Goal: Task Accomplishment & Management: Manage account settings

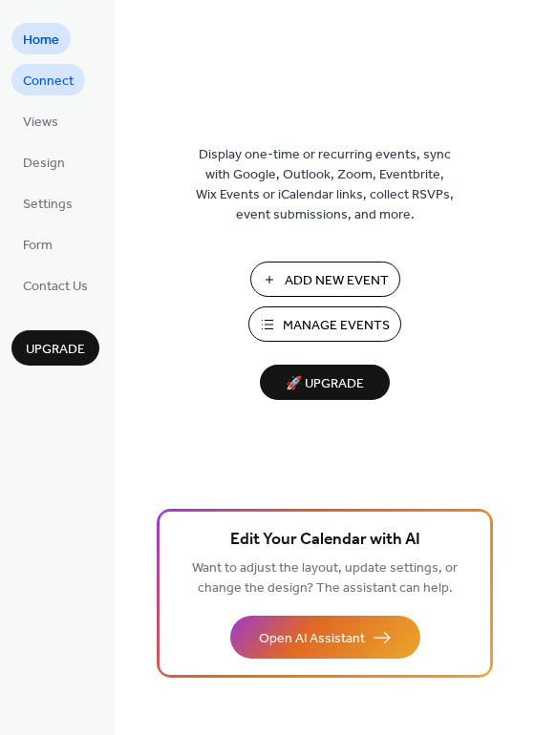
click at [46, 92] on span "Connect" at bounding box center [48, 82] width 51 height 20
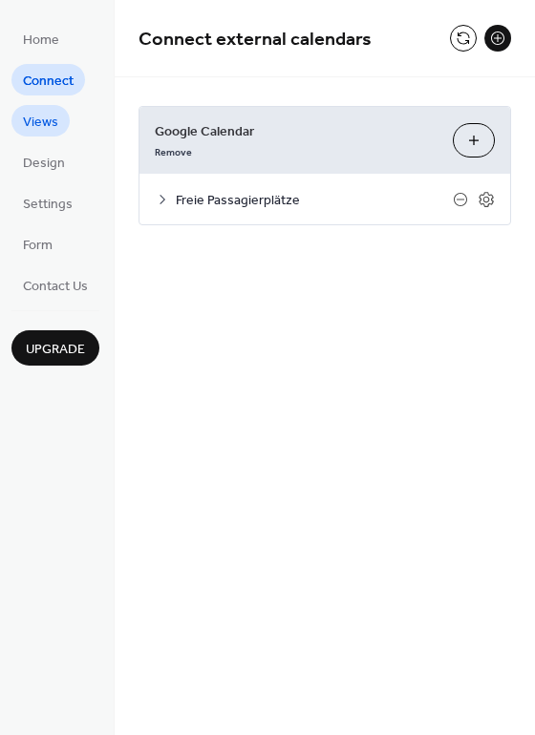
click at [48, 133] on span "Views" at bounding box center [40, 123] width 35 height 20
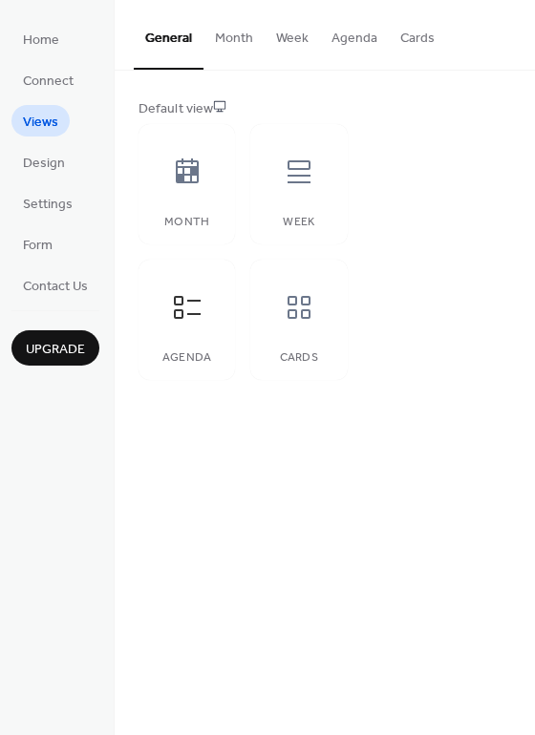
click at [265, 47] on button "Month" at bounding box center [233, 34] width 61 height 68
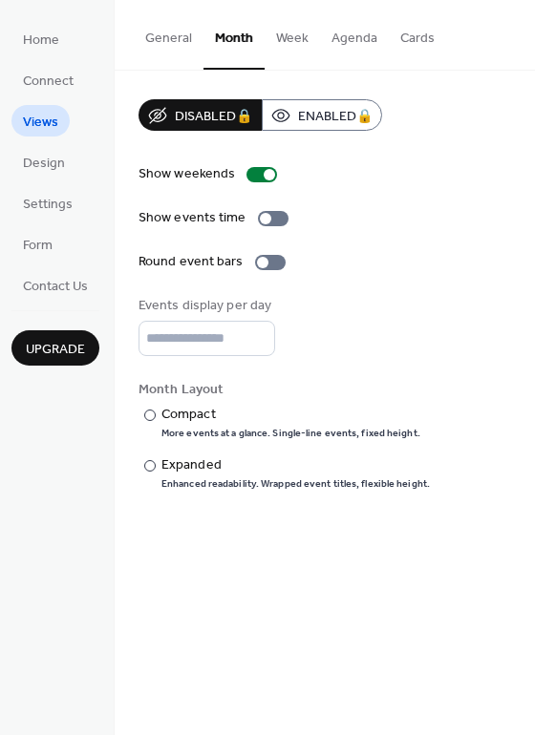
click at [320, 43] on button "Week" at bounding box center [292, 34] width 55 height 68
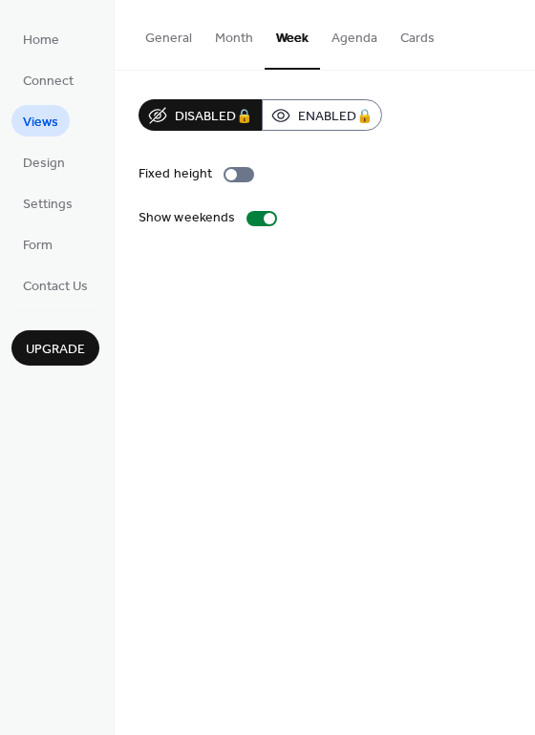
click at [384, 43] on button "Agenda" at bounding box center [354, 34] width 69 height 68
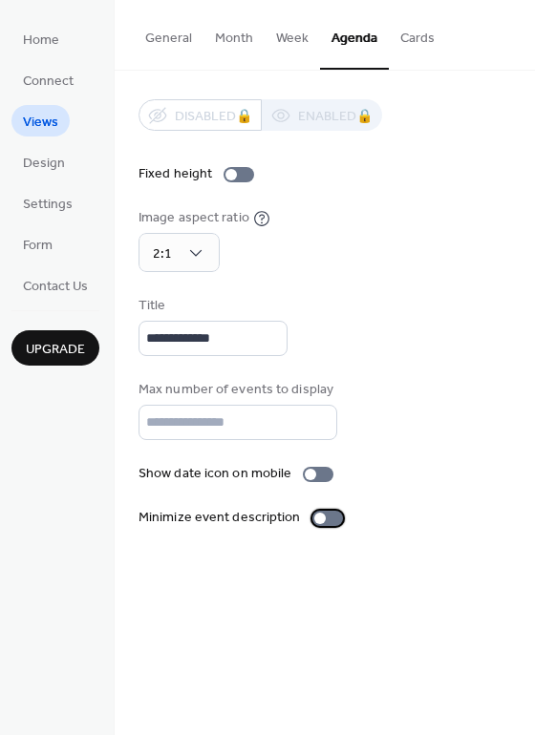
click at [343, 526] on div at bounding box center [327, 518] width 31 height 15
click at [333, 482] on div at bounding box center [318, 474] width 31 height 15
click at [446, 47] on button "Cards" at bounding box center [417, 34] width 57 height 68
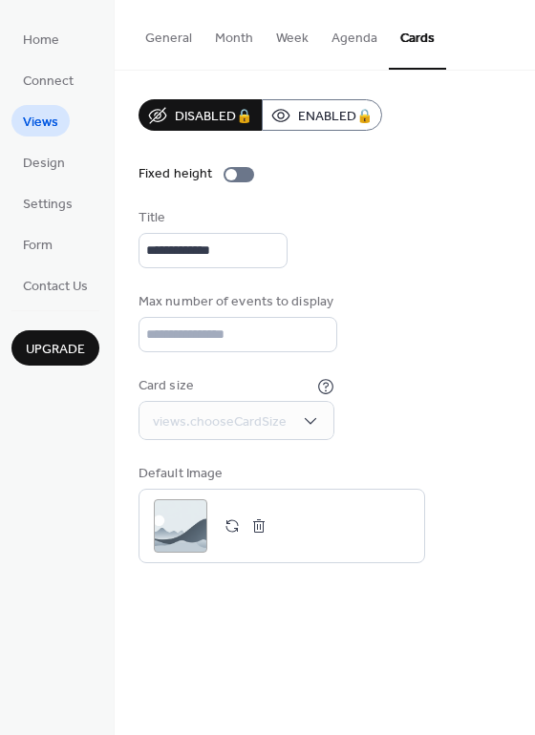
click at [203, 47] on button "General" at bounding box center [169, 34] width 70 height 68
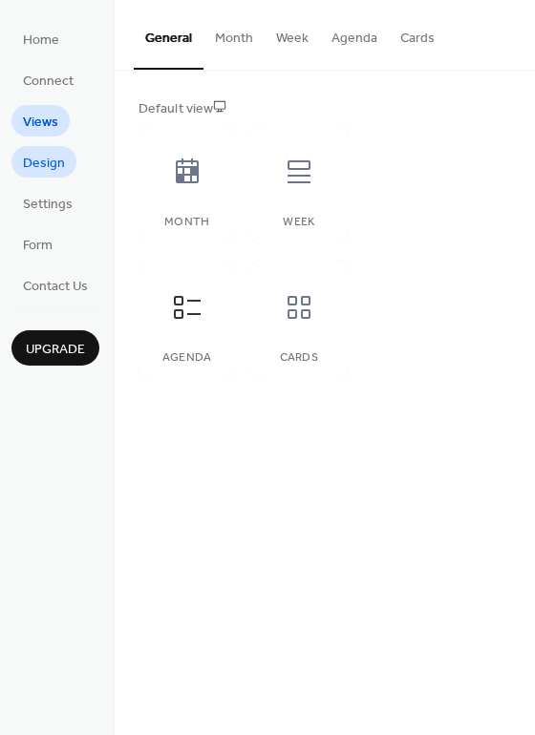
click at [54, 174] on span "Design" at bounding box center [44, 164] width 42 height 20
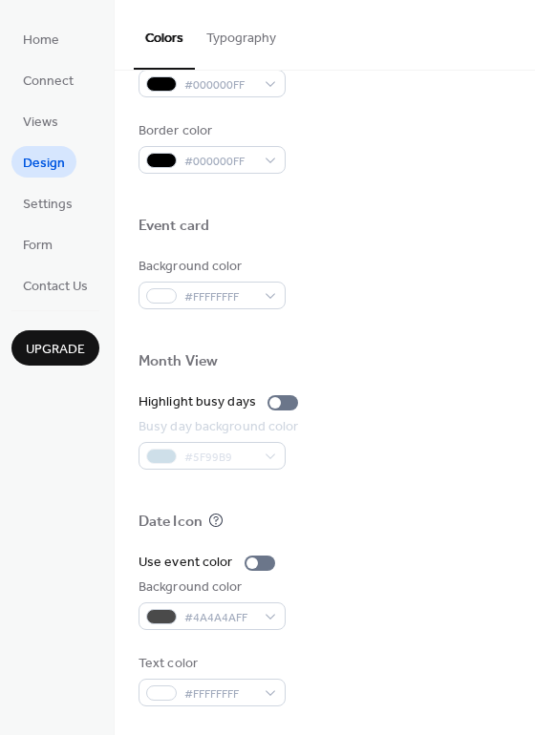
scroll to position [1088, 0]
click at [57, 215] on span "Settings" at bounding box center [48, 205] width 50 height 20
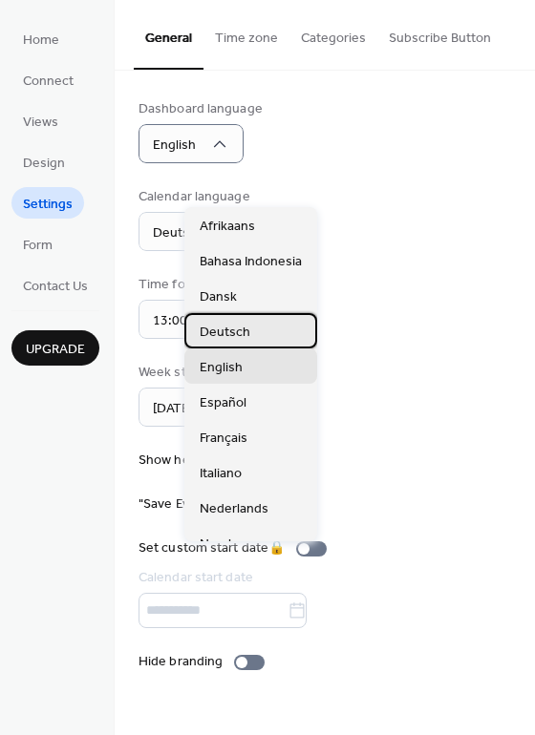
click at [236, 343] on span "Deutsch" at bounding box center [225, 333] width 51 height 20
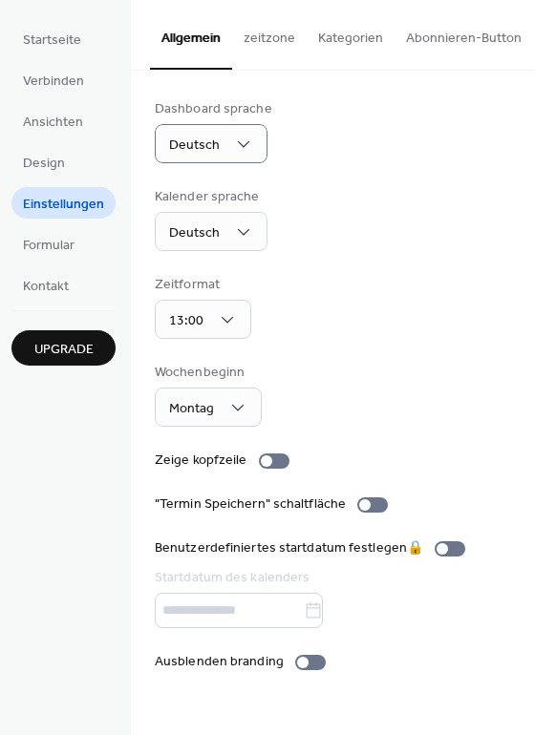
scroll to position [144, 0]
click at [302, 42] on button "zeitzone" at bounding box center [269, 34] width 75 height 68
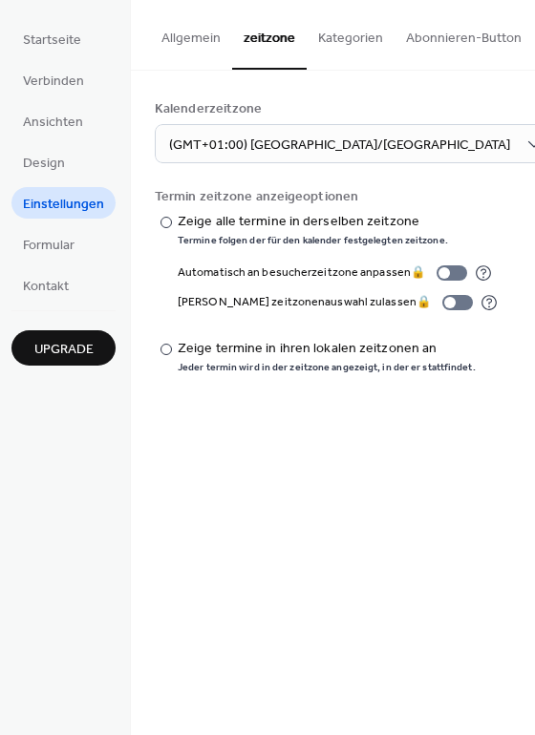
click at [365, 40] on button "Kategorien" at bounding box center [351, 34] width 88 height 68
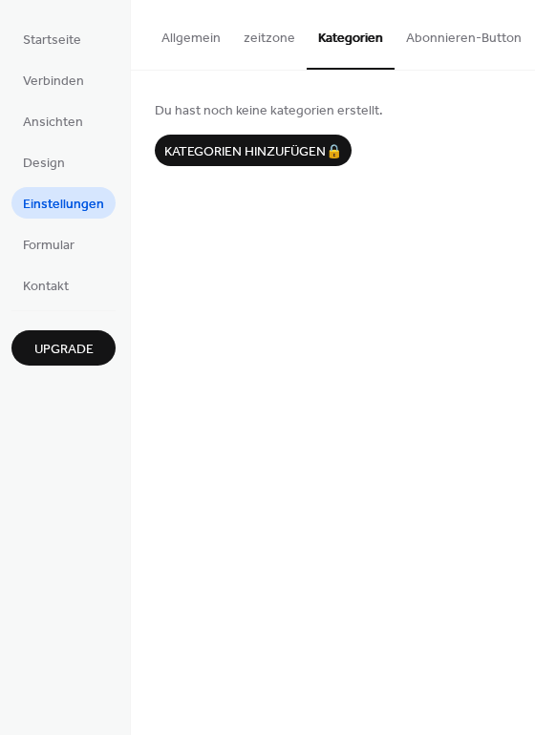
click at [457, 42] on button "Abonnieren-Button" at bounding box center [463, 34] width 139 height 68
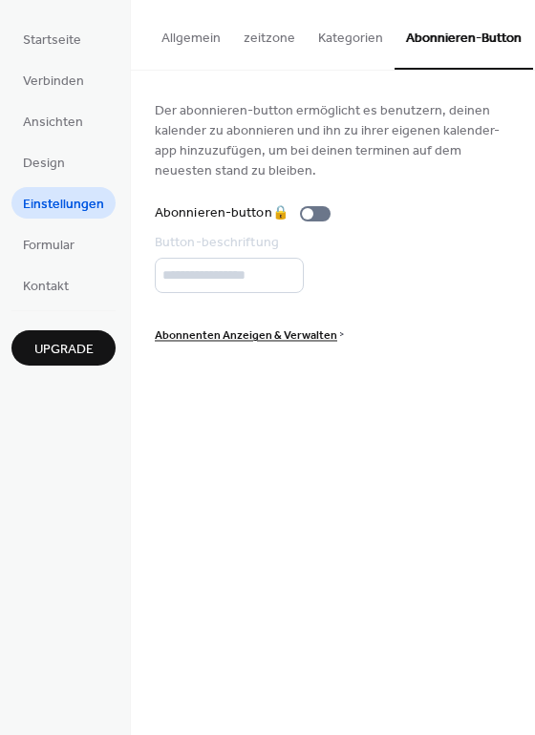
click at [297, 346] on span "Abonnenten Anzeigen & Verwalten" at bounding box center [246, 336] width 182 height 20
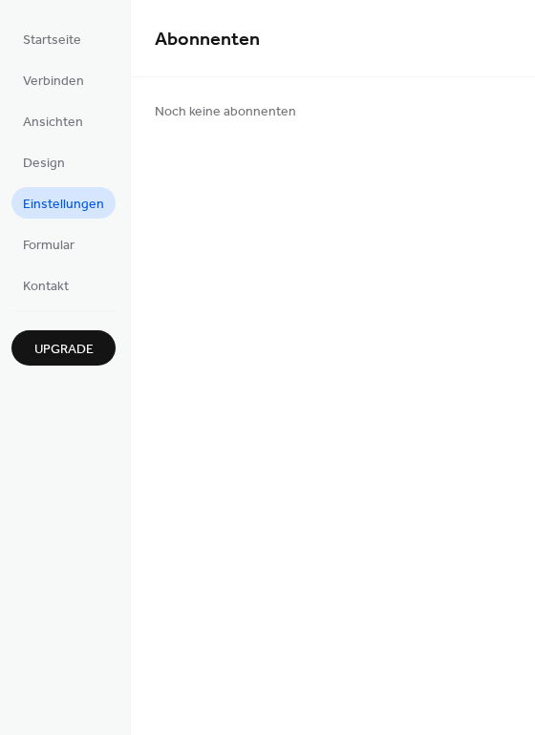
click at [73, 215] on span "Einstellungen" at bounding box center [63, 205] width 81 height 20
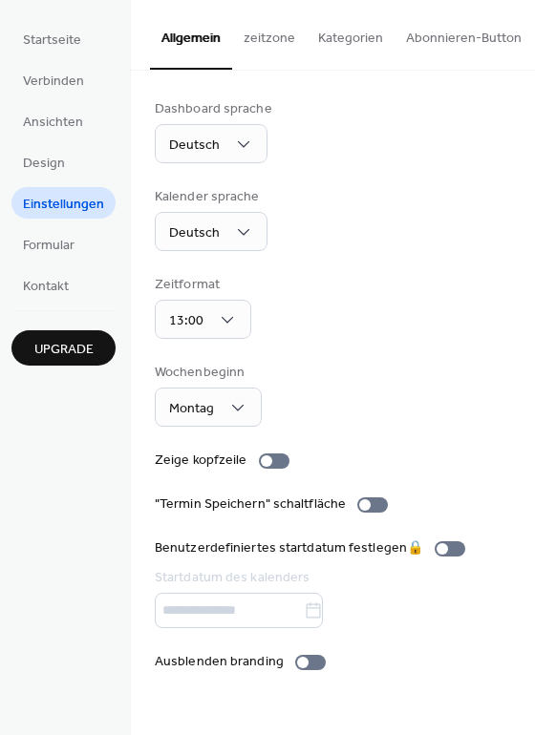
click at [444, 48] on button "Abonnieren-Button" at bounding box center [463, 34] width 139 height 68
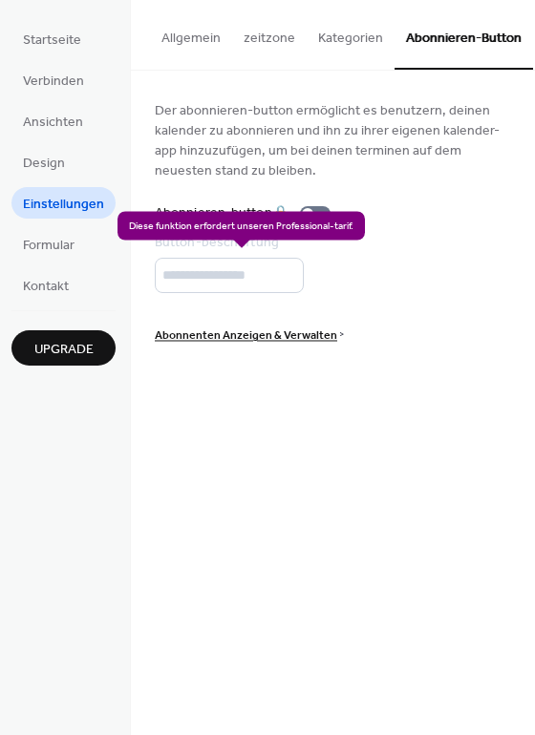
click at [338, 224] on div "Abonnieren-button 🔒" at bounding box center [246, 213] width 183 height 20
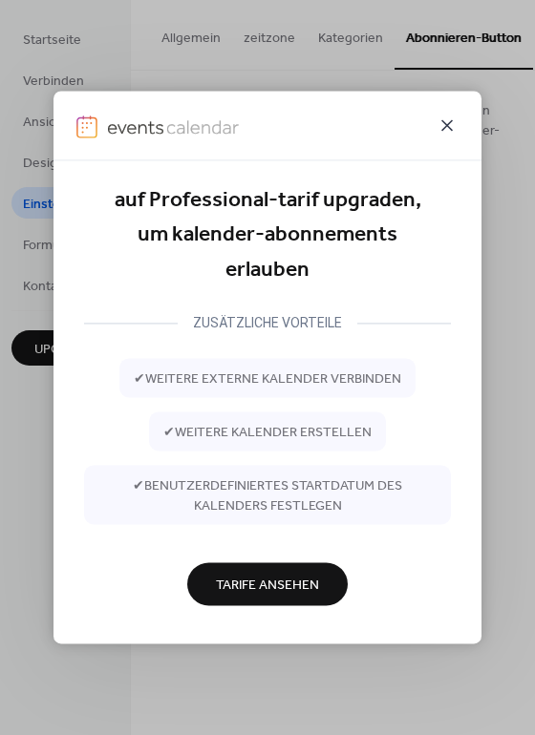
click at [453, 114] on icon at bounding box center [447, 125] width 23 height 23
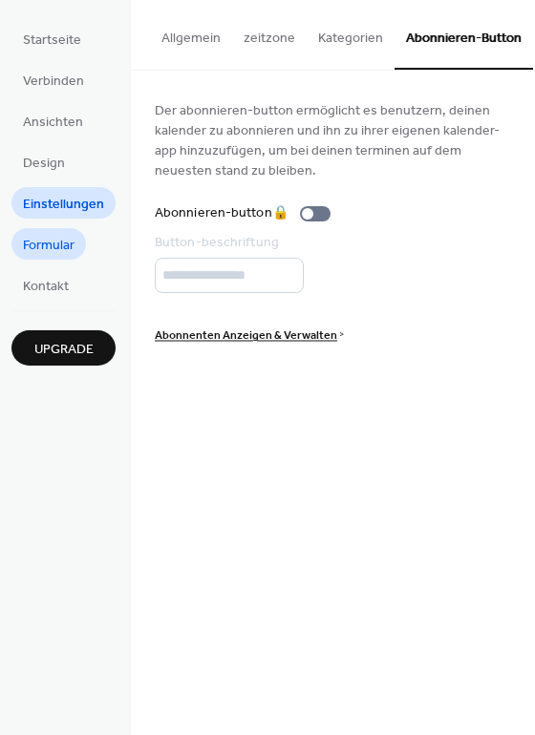
click at [59, 256] on span "Formular" at bounding box center [49, 246] width 52 height 20
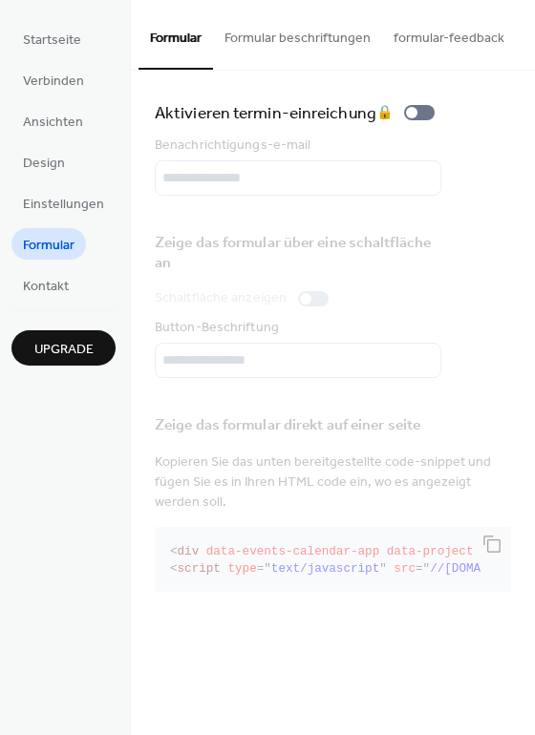
scroll to position [0, 11]
click at [340, 41] on button "Formular beschriftungen" at bounding box center [298, 34] width 169 height 68
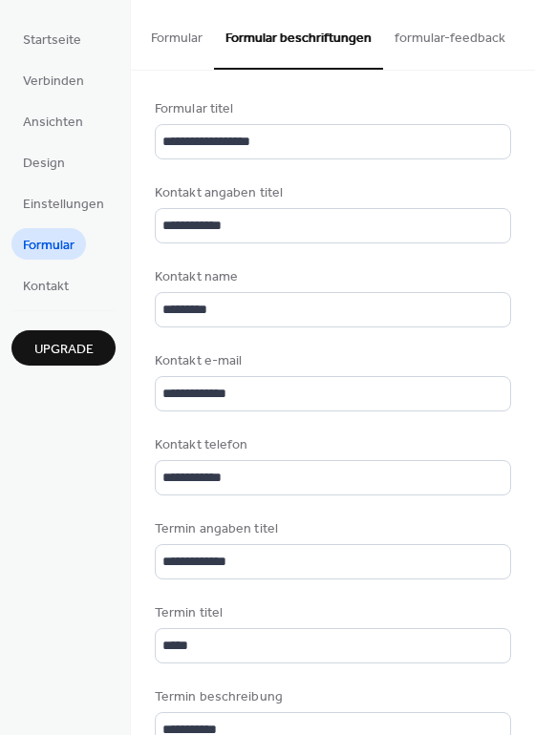
click at [464, 39] on button "formular-feedback" at bounding box center [450, 34] width 134 height 68
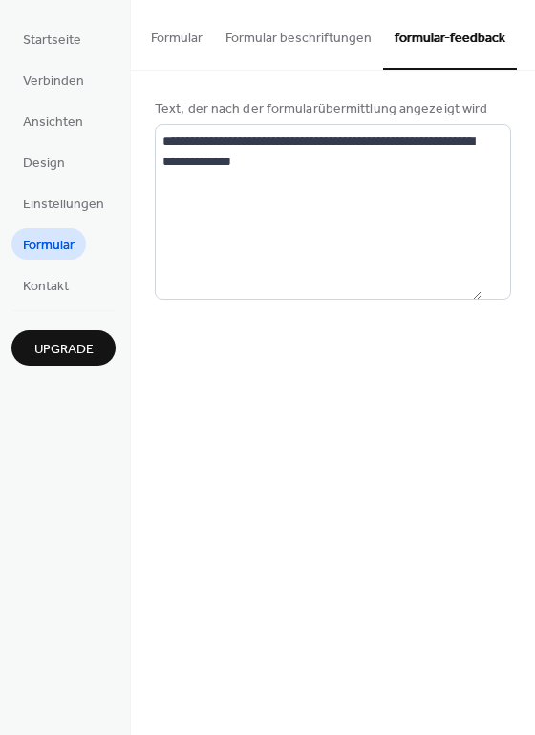
click at [212, 45] on button "Formular" at bounding box center [176, 34] width 75 height 68
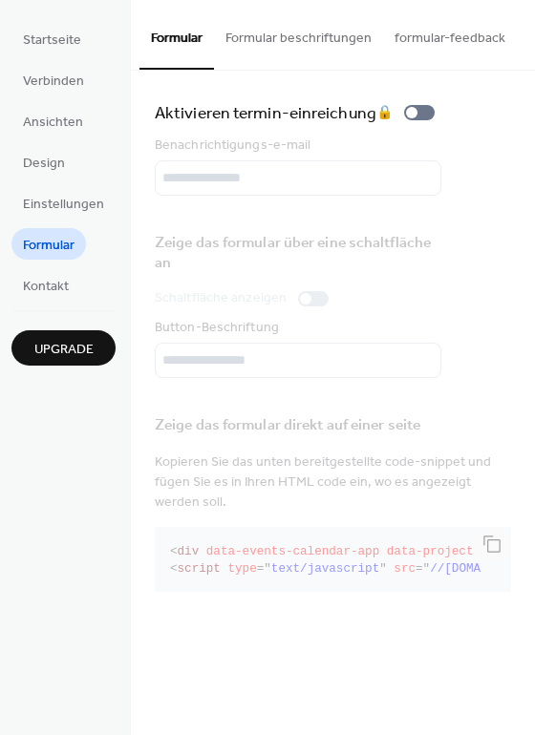
scroll to position [57, 0]
click at [46, 297] on span "Kontakt" at bounding box center [46, 287] width 46 height 20
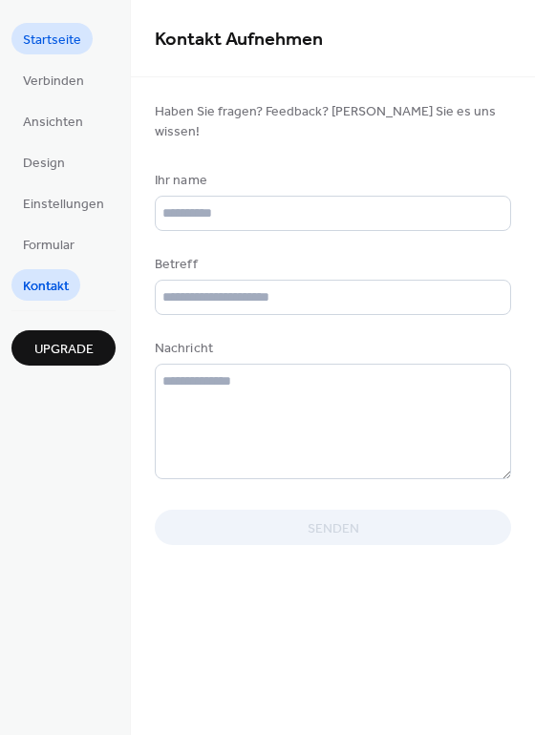
click at [63, 43] on span "Startseite" at bounding box center [52, 41] width 58 height 20
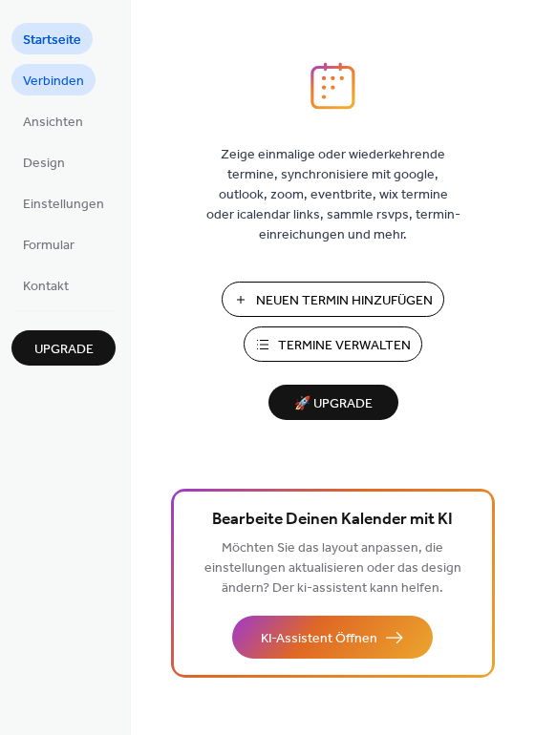
click at [68, 92] on span "Verbinden" at bounding box center [53, 82] width 61 height 20
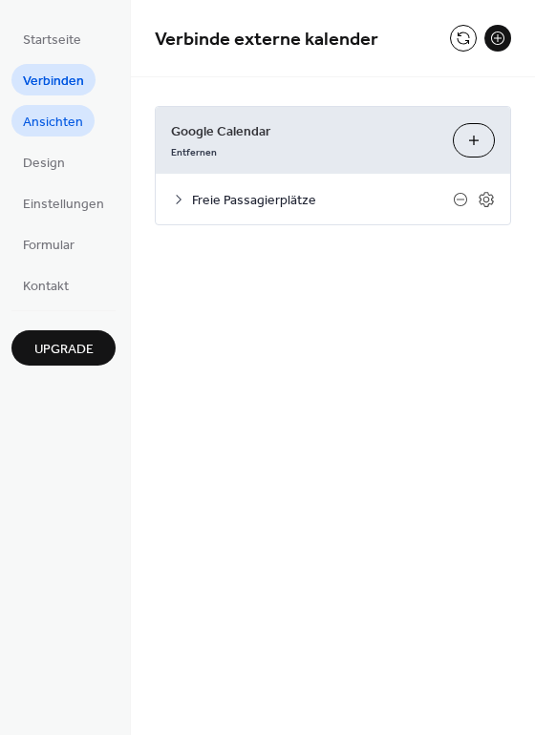
click at [57, 133] on span "Ansichten" at bounding box center [53, 123] width 60 height 20
